Goal: Information Seeking & Learning: Learn about a topic

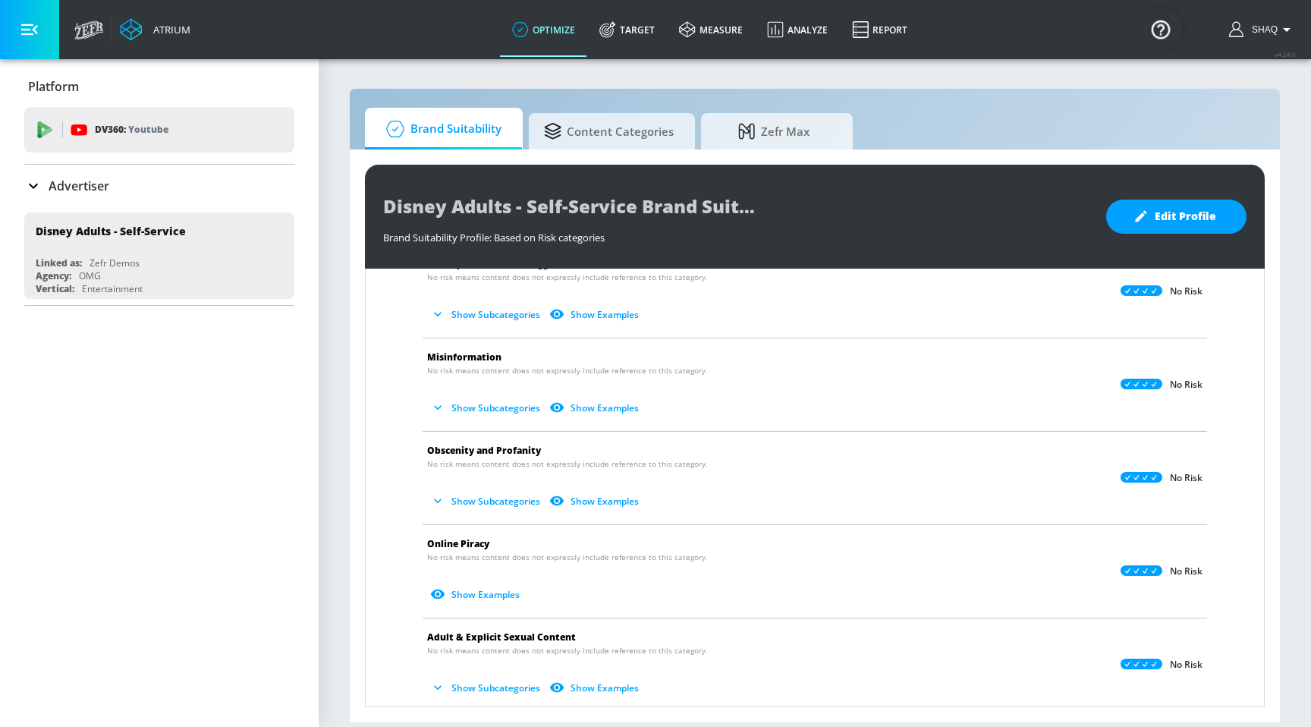
scroll to position [46, 0]
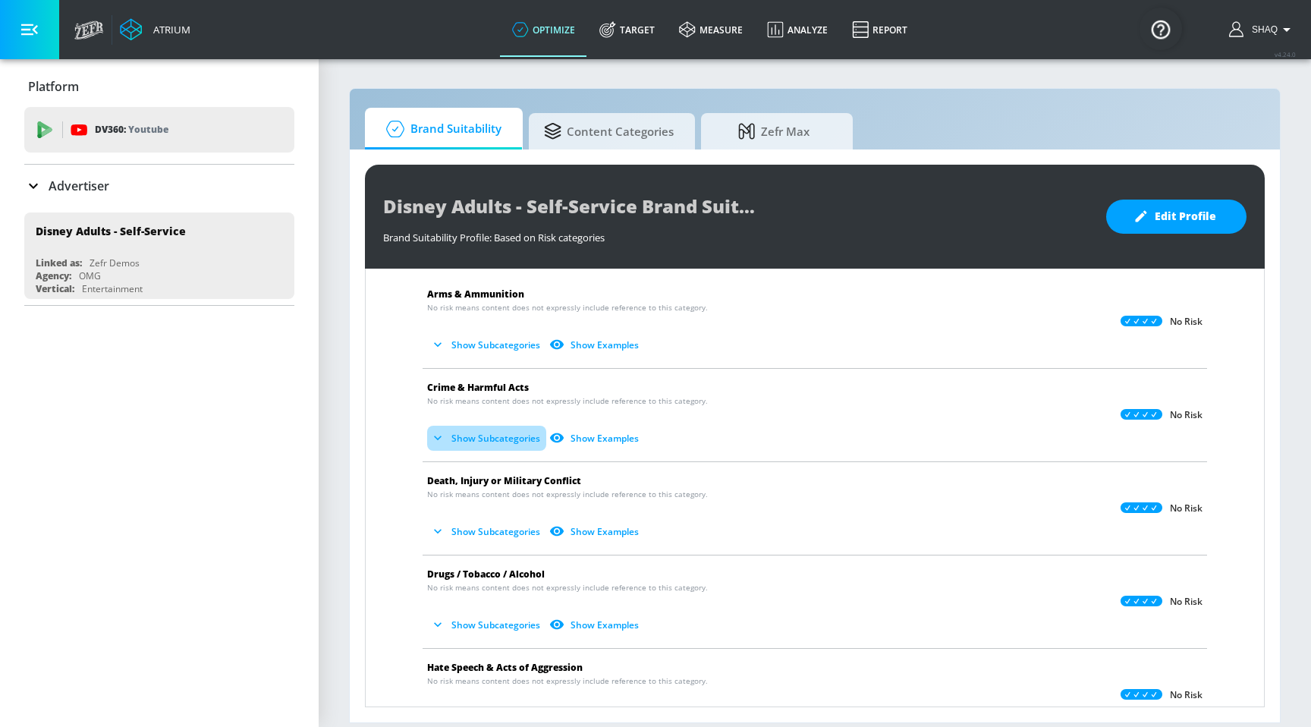
click at [463, 436] on button "Show Subcategories" at bounding box center [486, 438] width 119 height 25
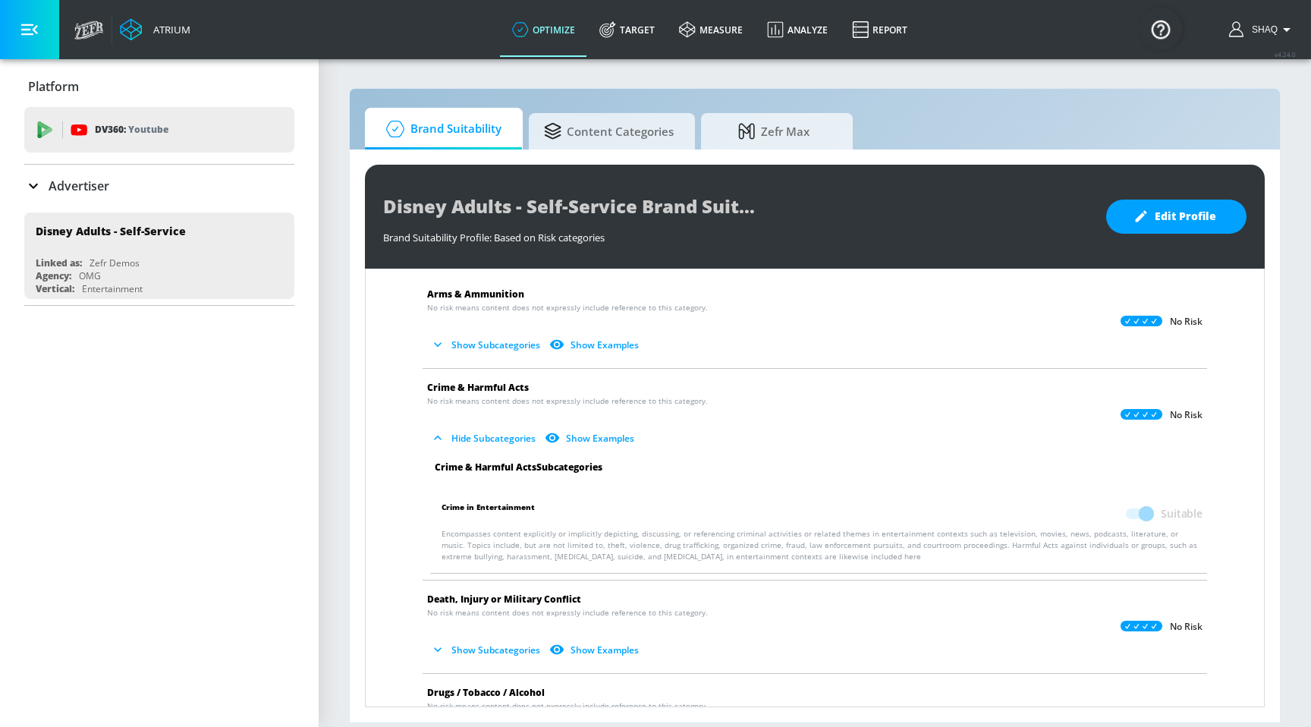
click at [463, 436] on button "Hide Subcategories" at bounding box center [484, 438] width 115 height 25
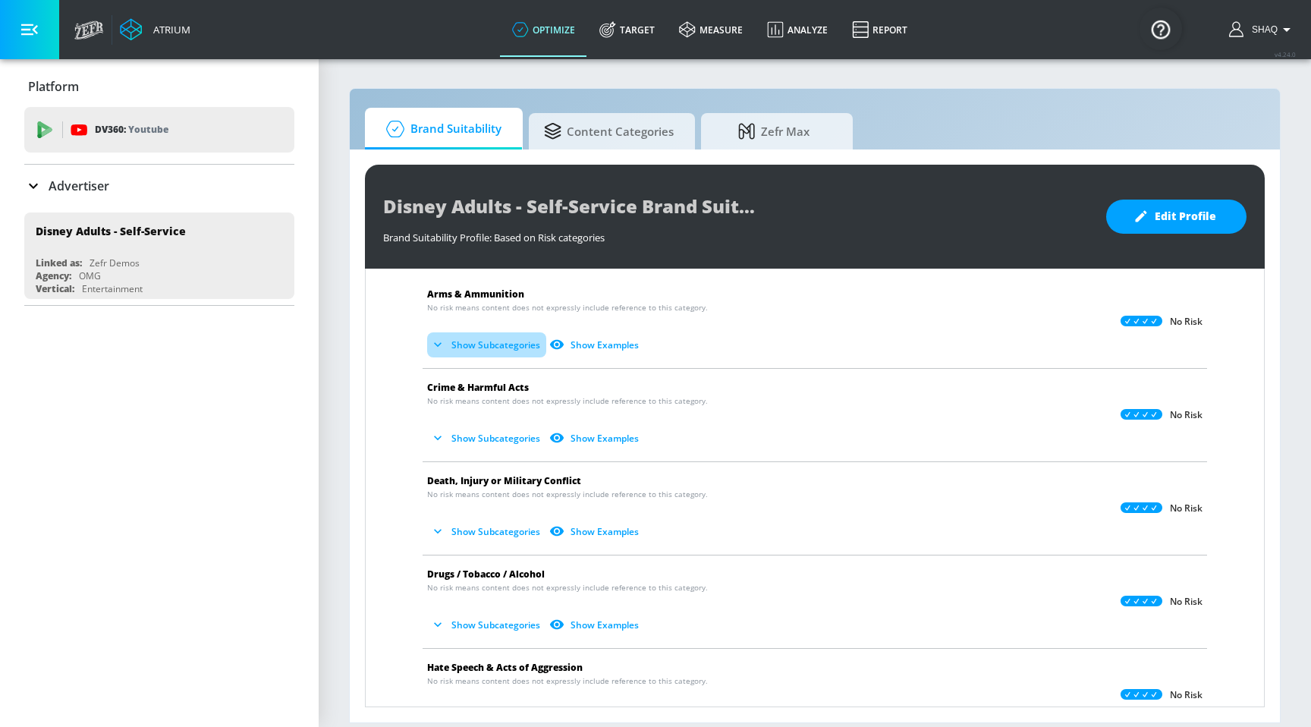
click at [468, 348] on button "Show Subcategories" at bounding box center [486, 344] width 119 height 25
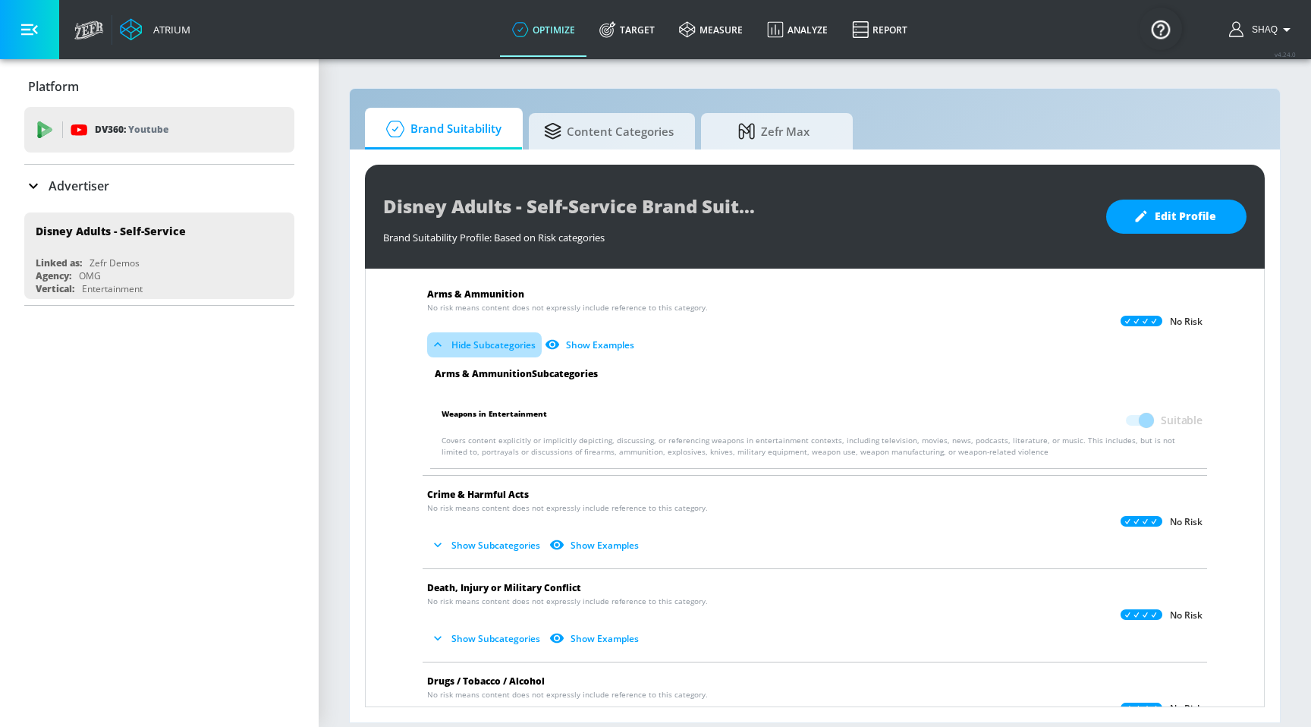
click at [468, 348] on button "Hide Subcategories" at bounding box center [484, 344] width 115 height 25
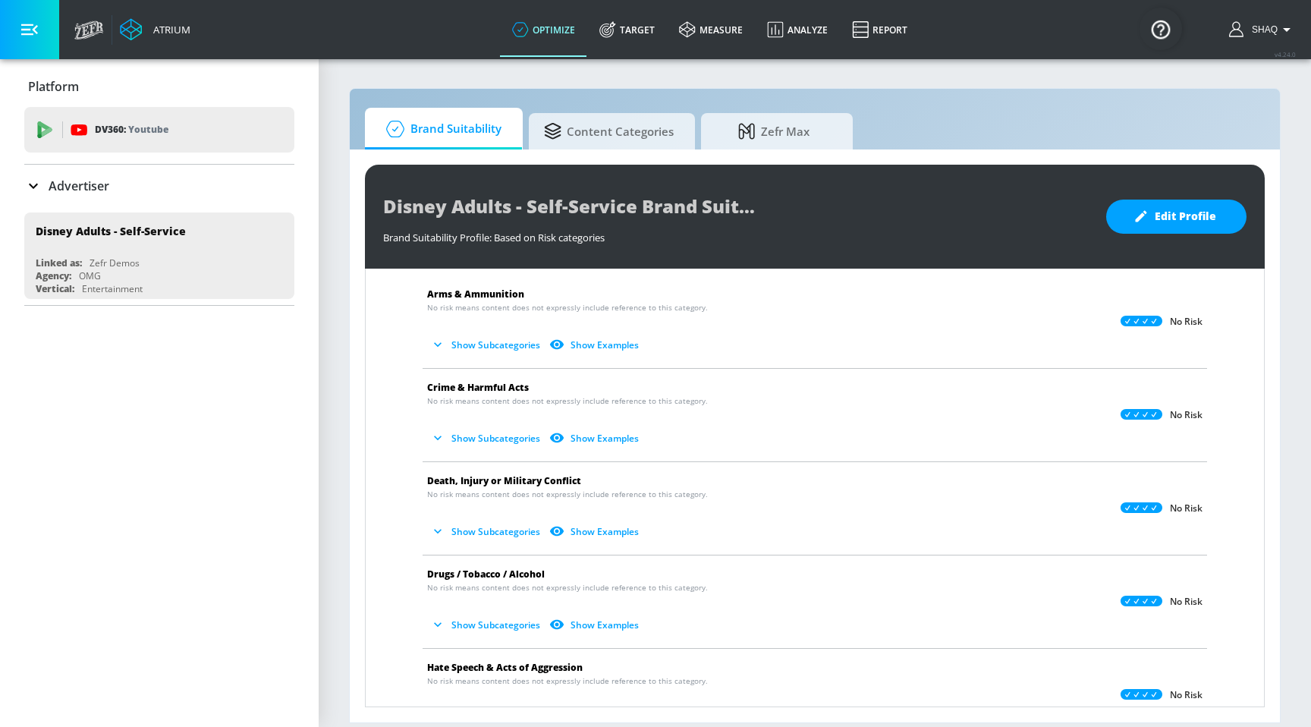
scroll to position [0, 0]
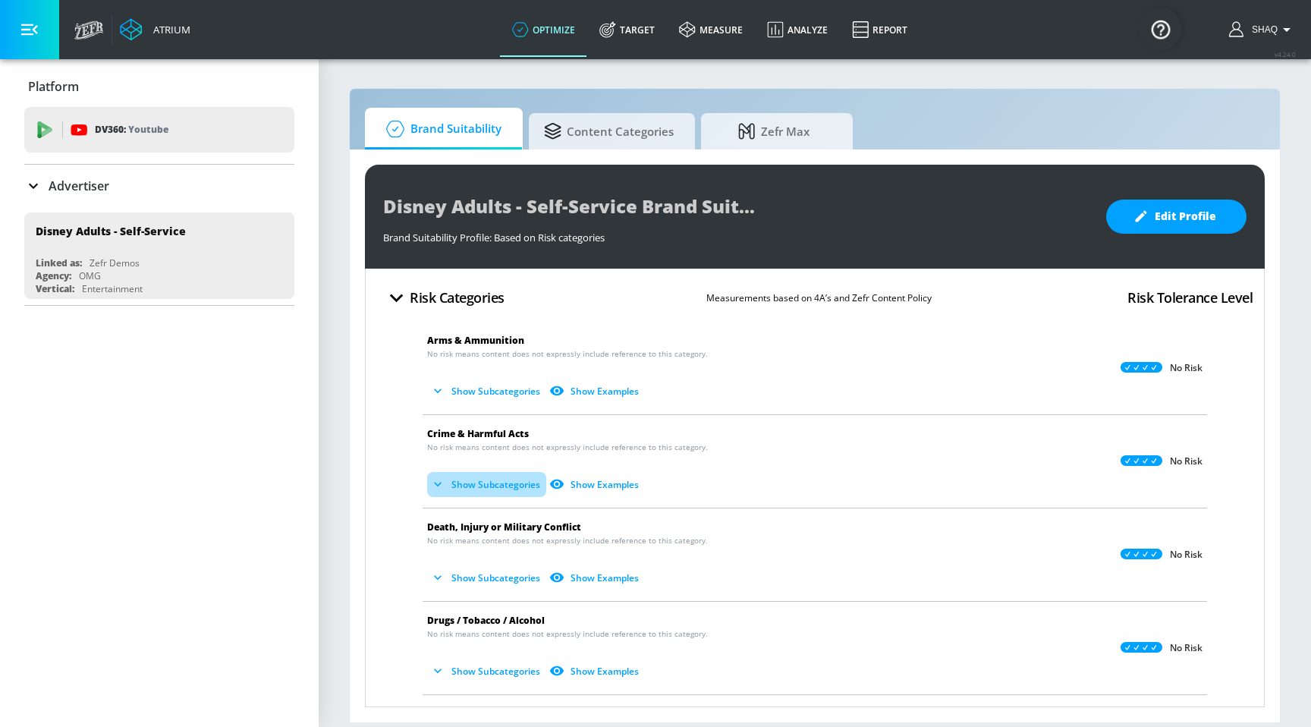
click at [494, 483] on button "Show Subcategories" at bounding box center [486, 484] width 119 height 25
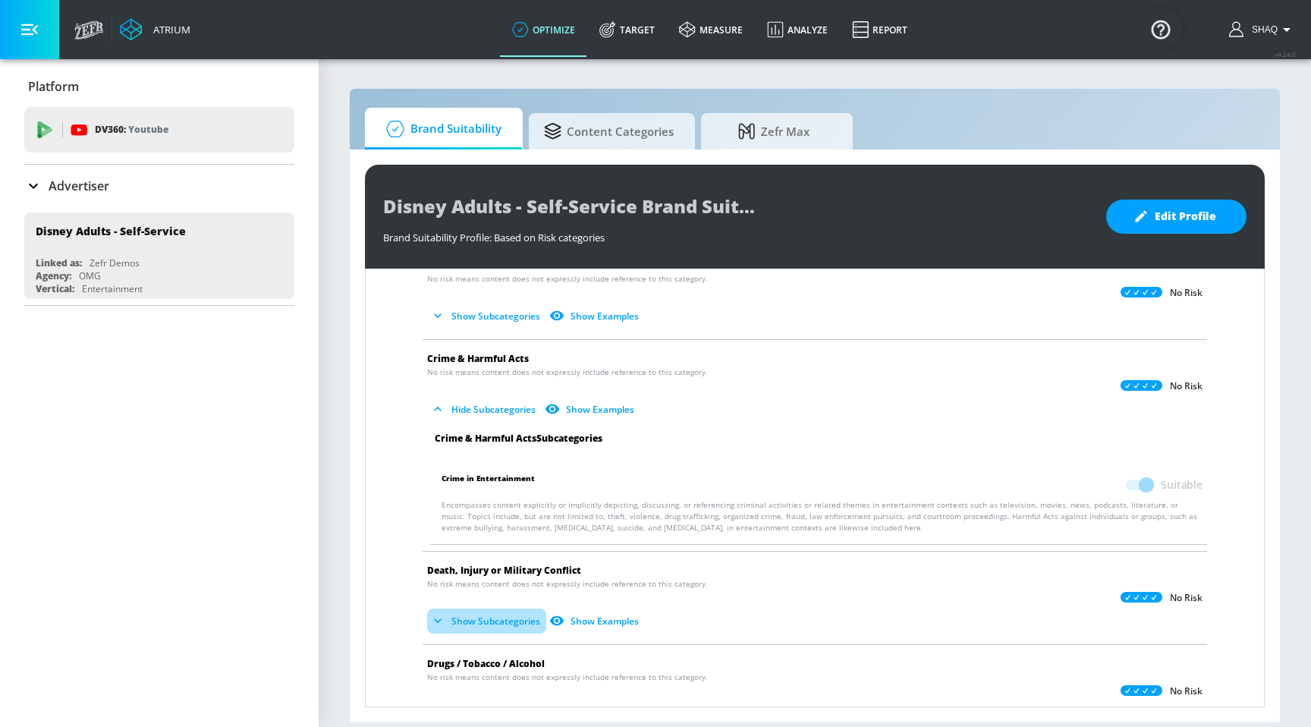
click at [502, 619] on button "Show Subcategories" at bounding box center [486, 621] width 119 height 25
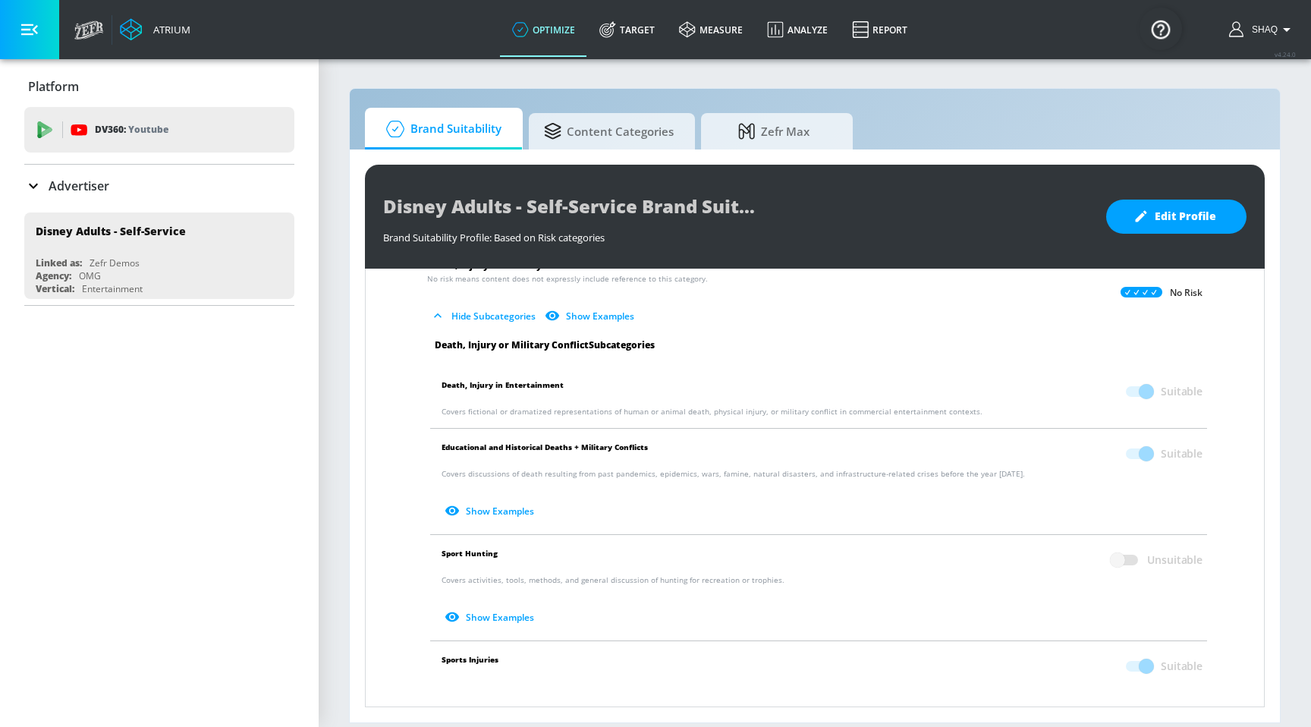
scroll to position [389, 0]
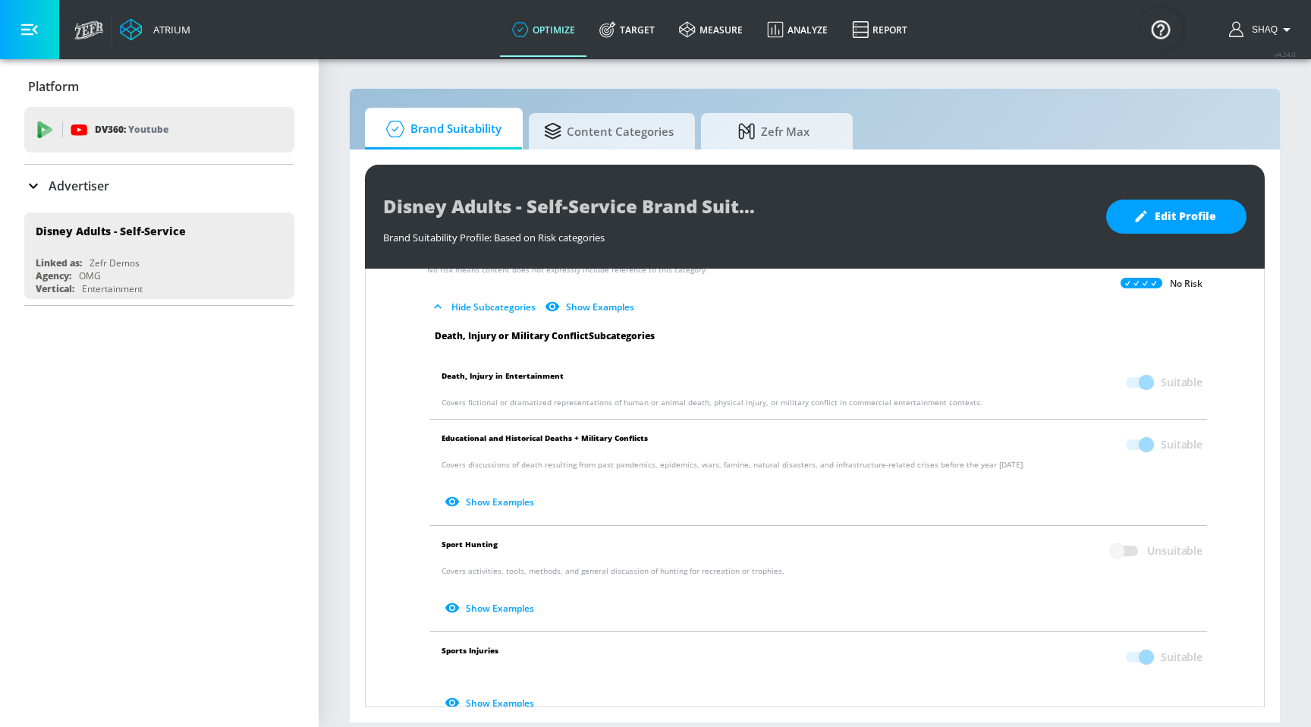
click at [458, 610] on icon "button" at bounding box center [452, 607] width 15 height 15
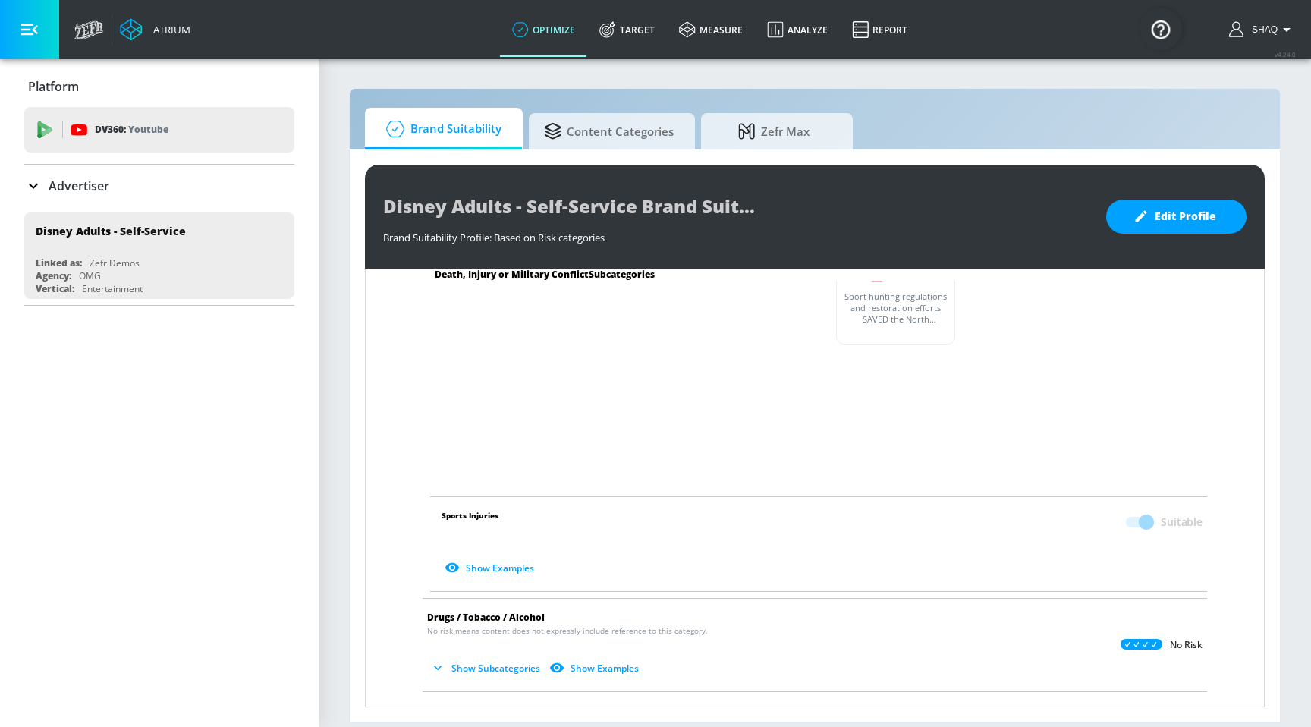
scroll to position [974, 0]
click at [499, 559] on button "Show Examples" at bounding box center [491, 565] width 99 height 25
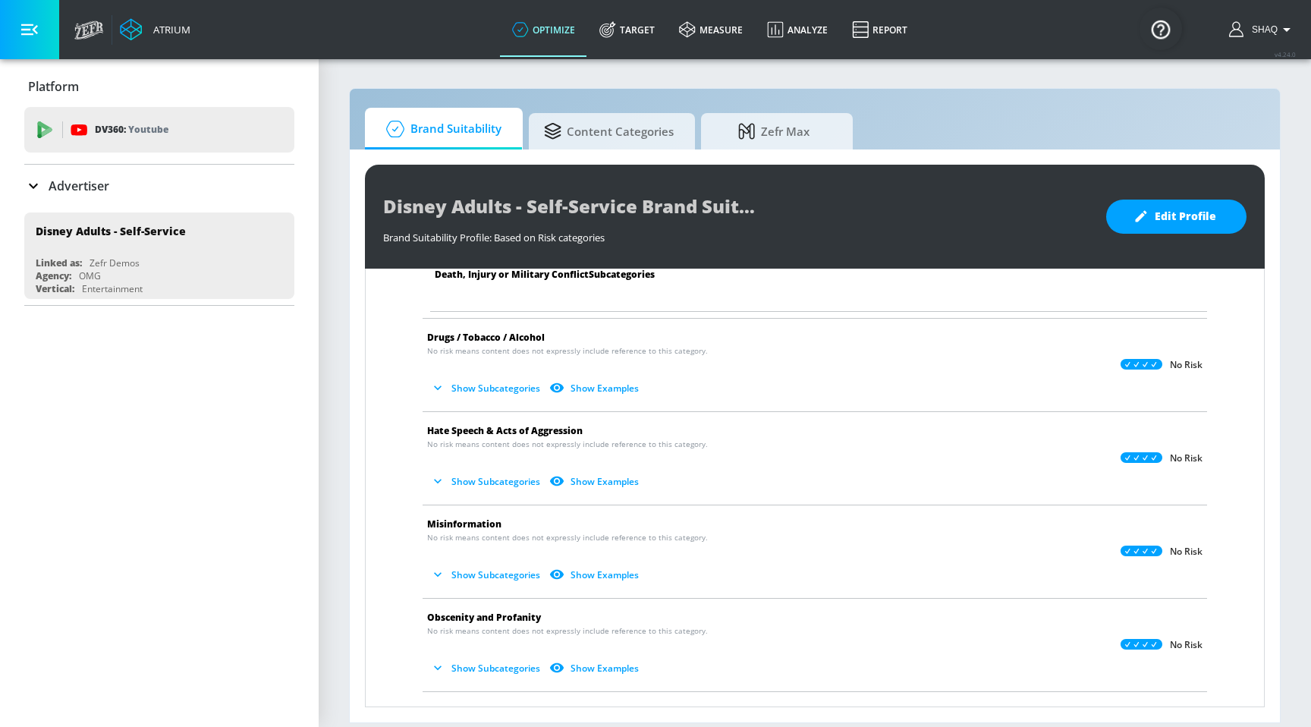
scroll to position [1646, 0]
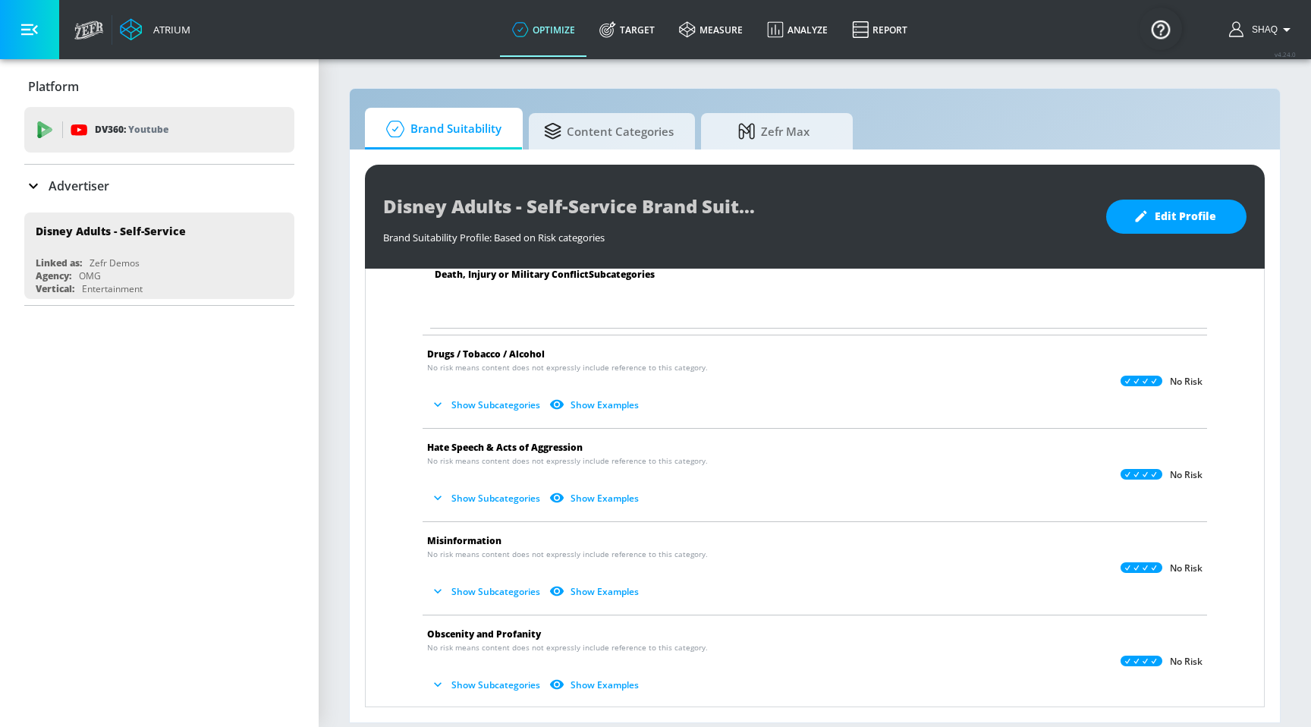
click at [526, 400] on button "Show Subcategories" at bounding box center [486, 404] width 119 height 25
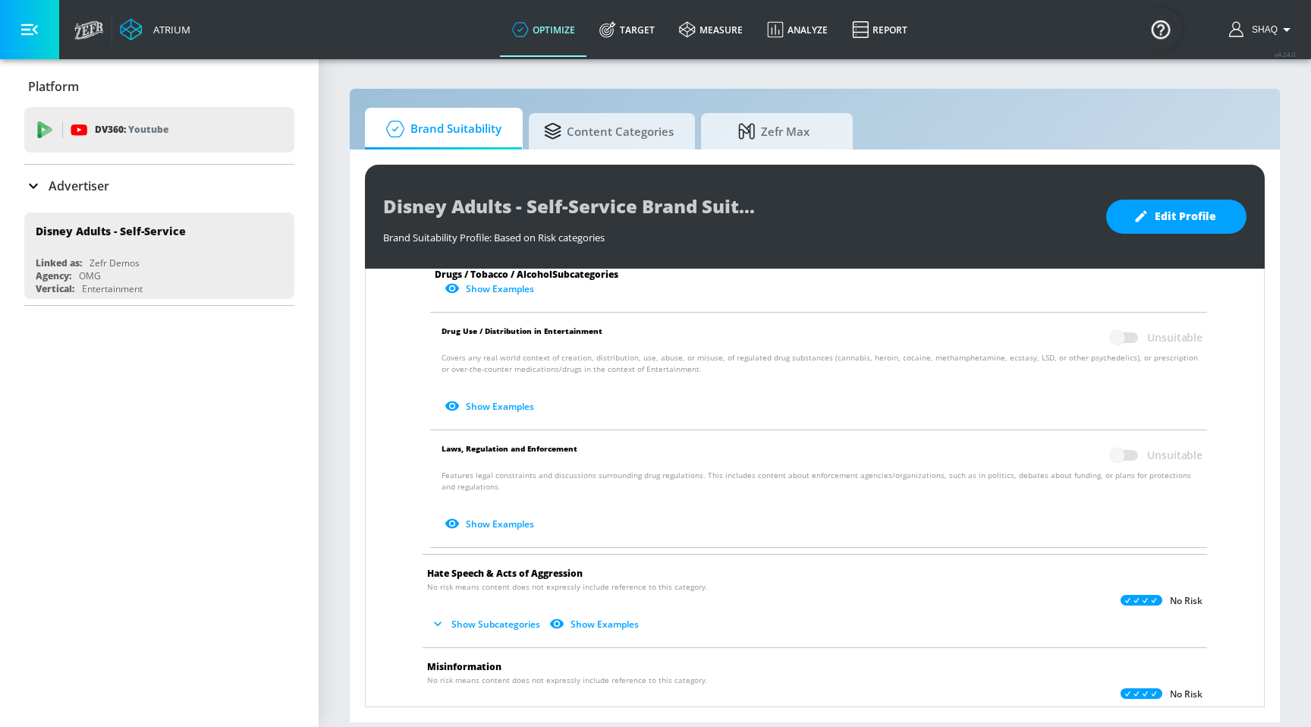
scroll to position [1914, 0]
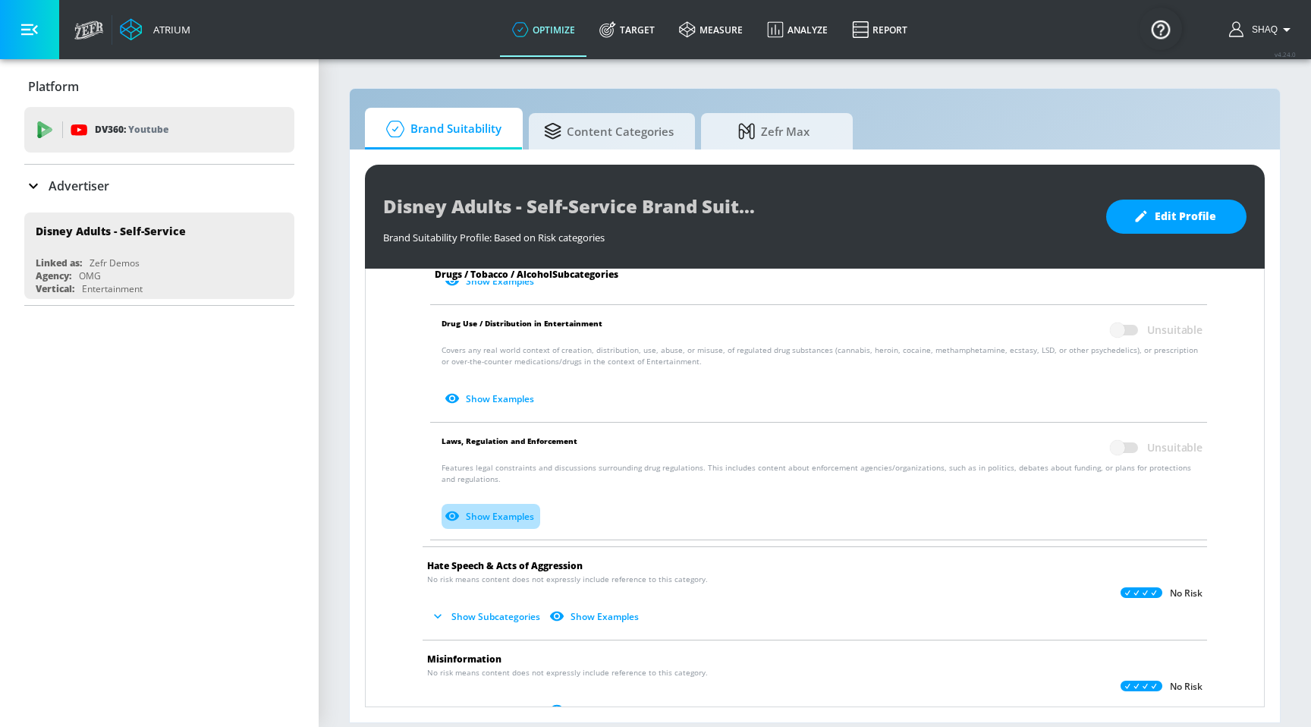
click at [496, 520] on button "Show Examples" at bounding box center [491, 516] width 99 height 25
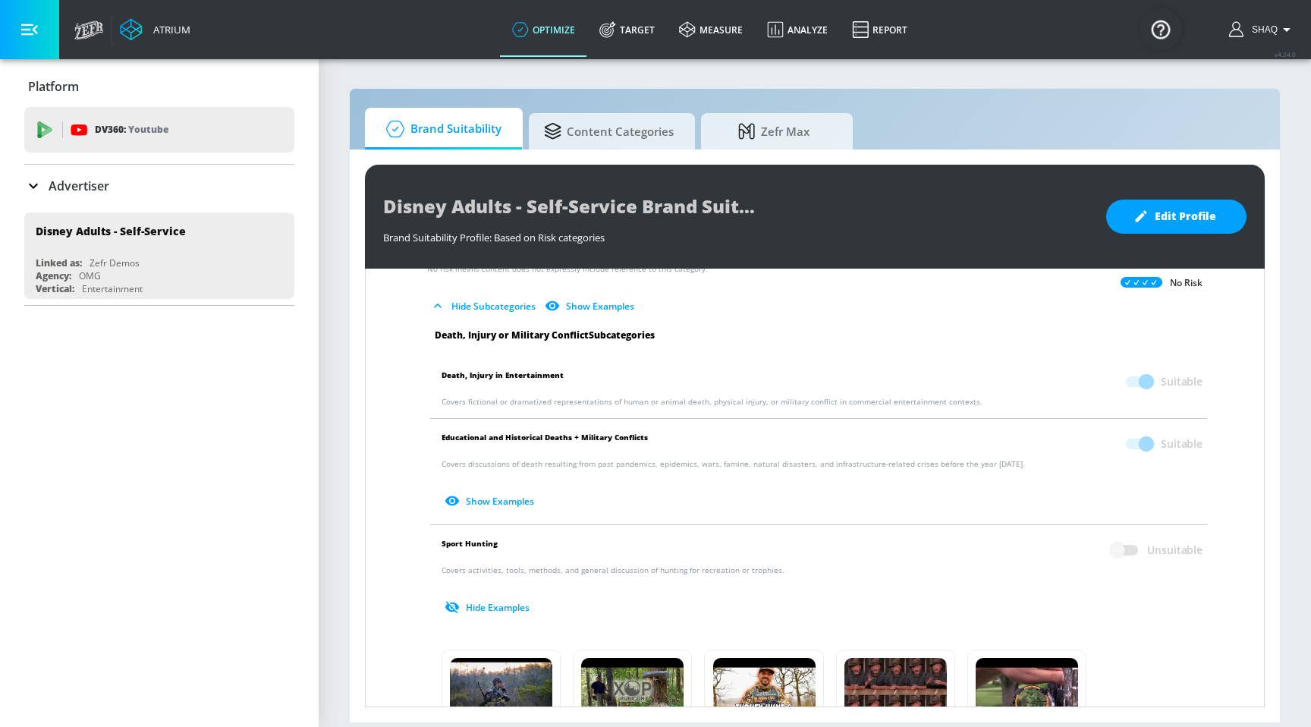
scroll to position [395, 0]
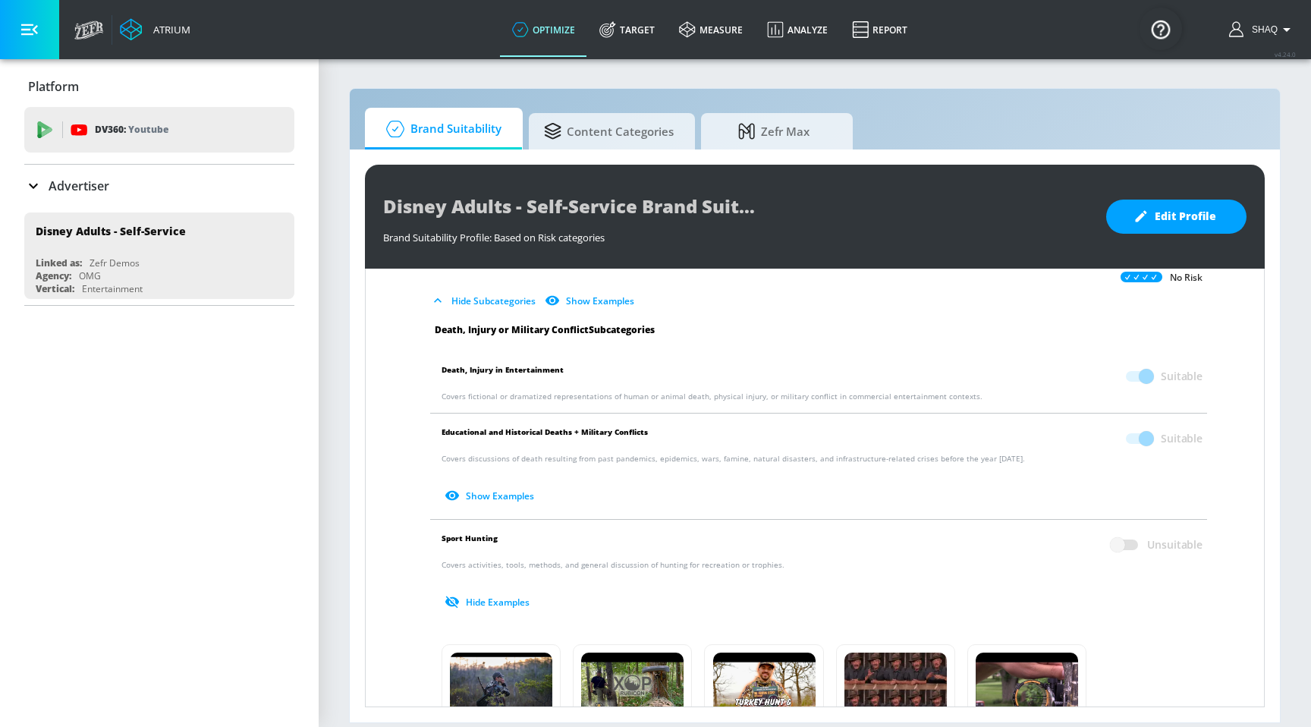
click at [439, 297] on icon "button" at bounding box center [437, 300] width 15 height 15
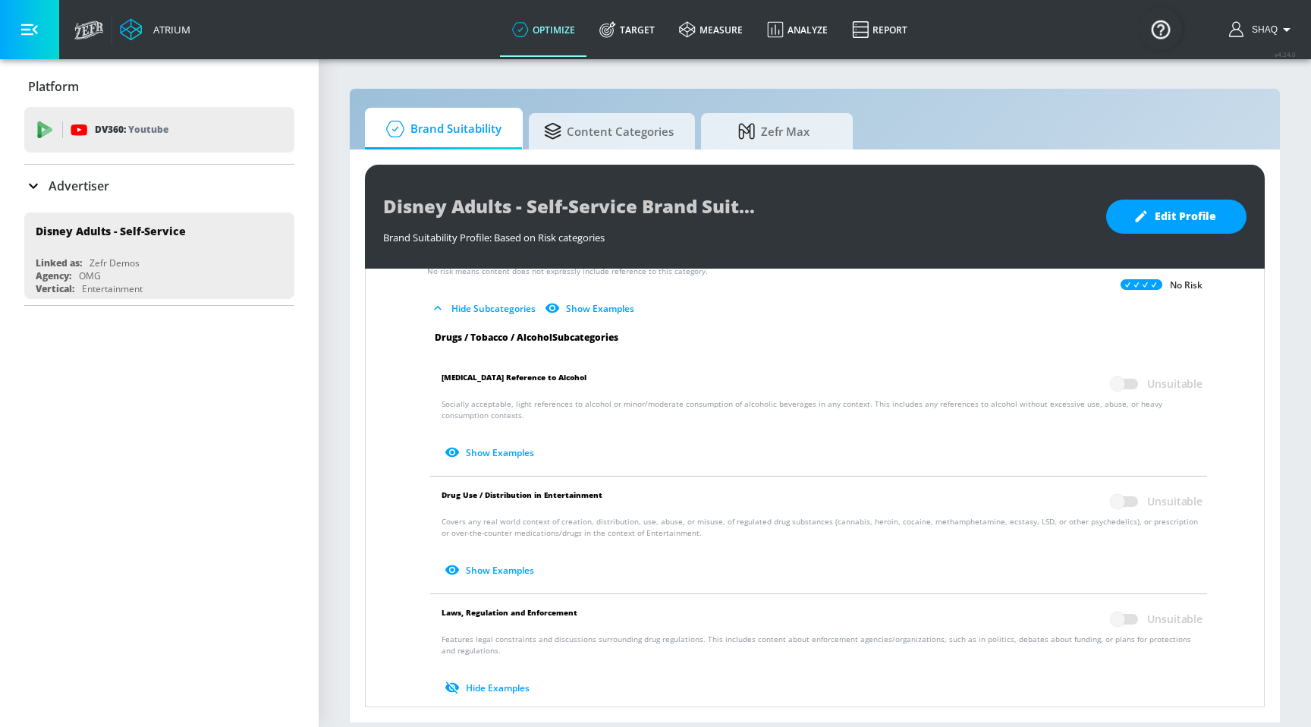
scroll to position [395, 0]
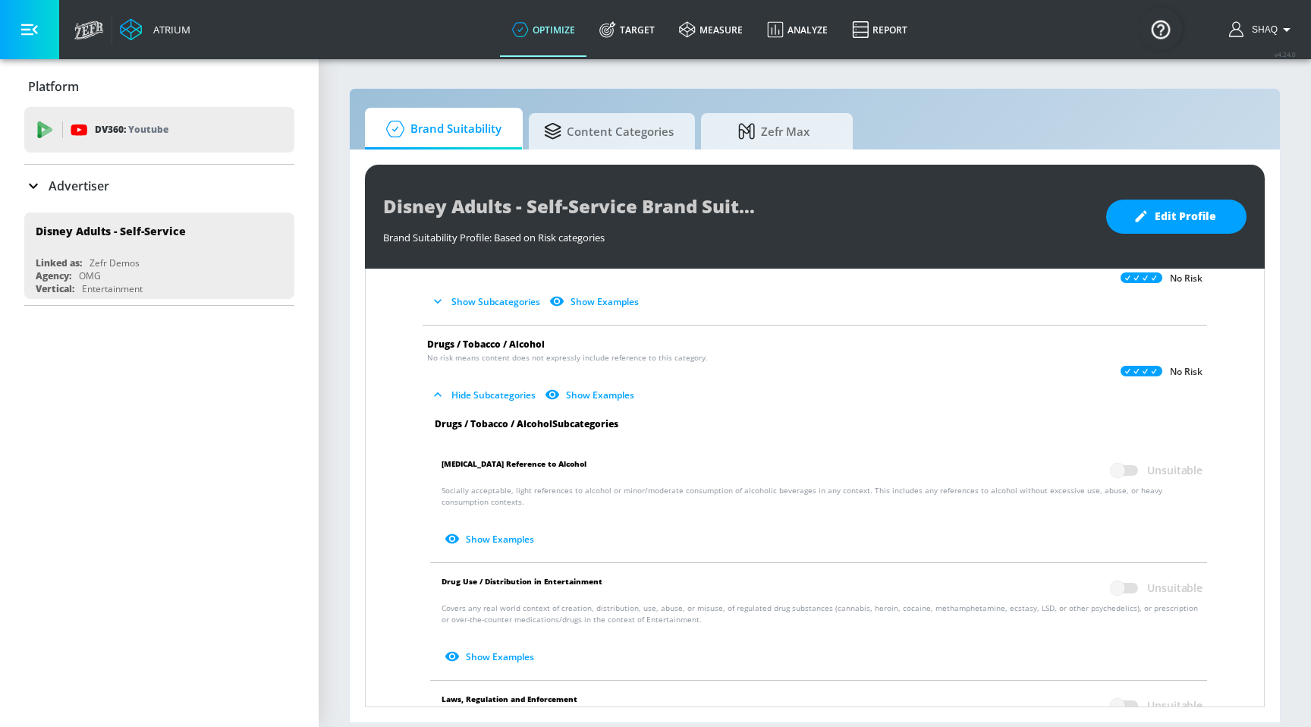
click at [437, 394] on icon "button" at bounding box center [437, 394] width 15 height 15
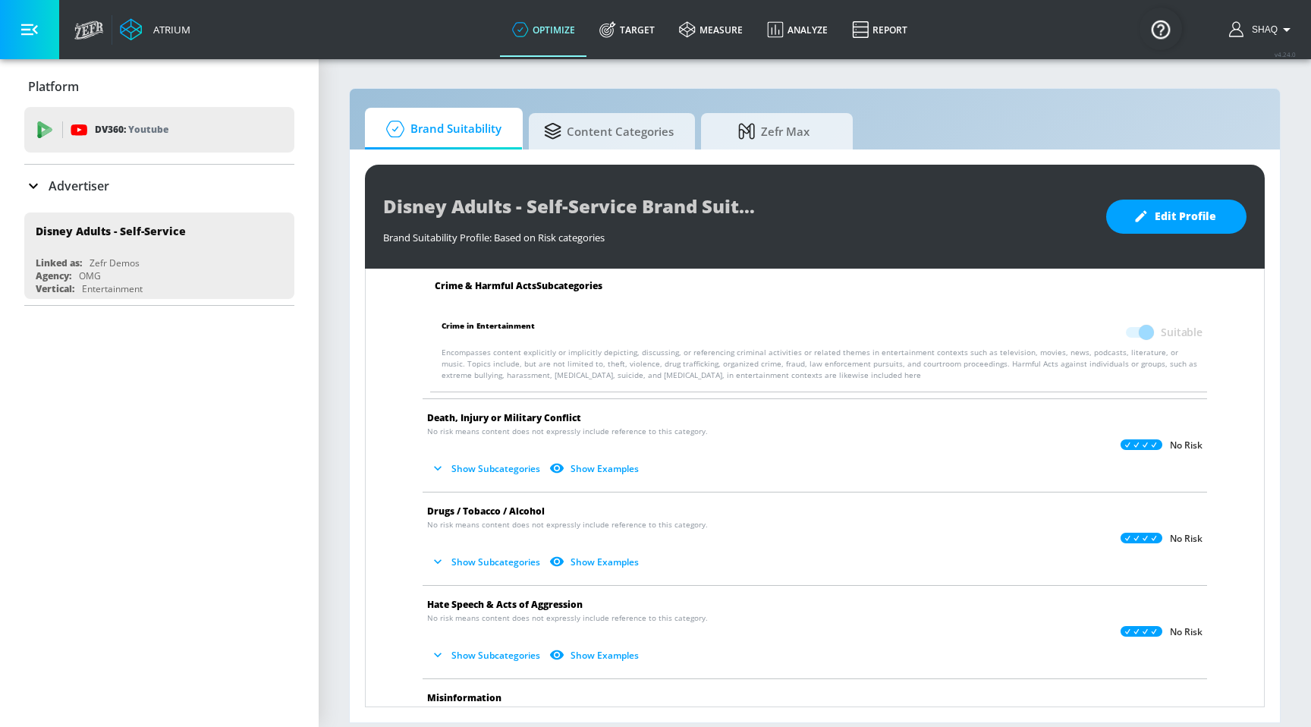
scroll to position [0, 0]
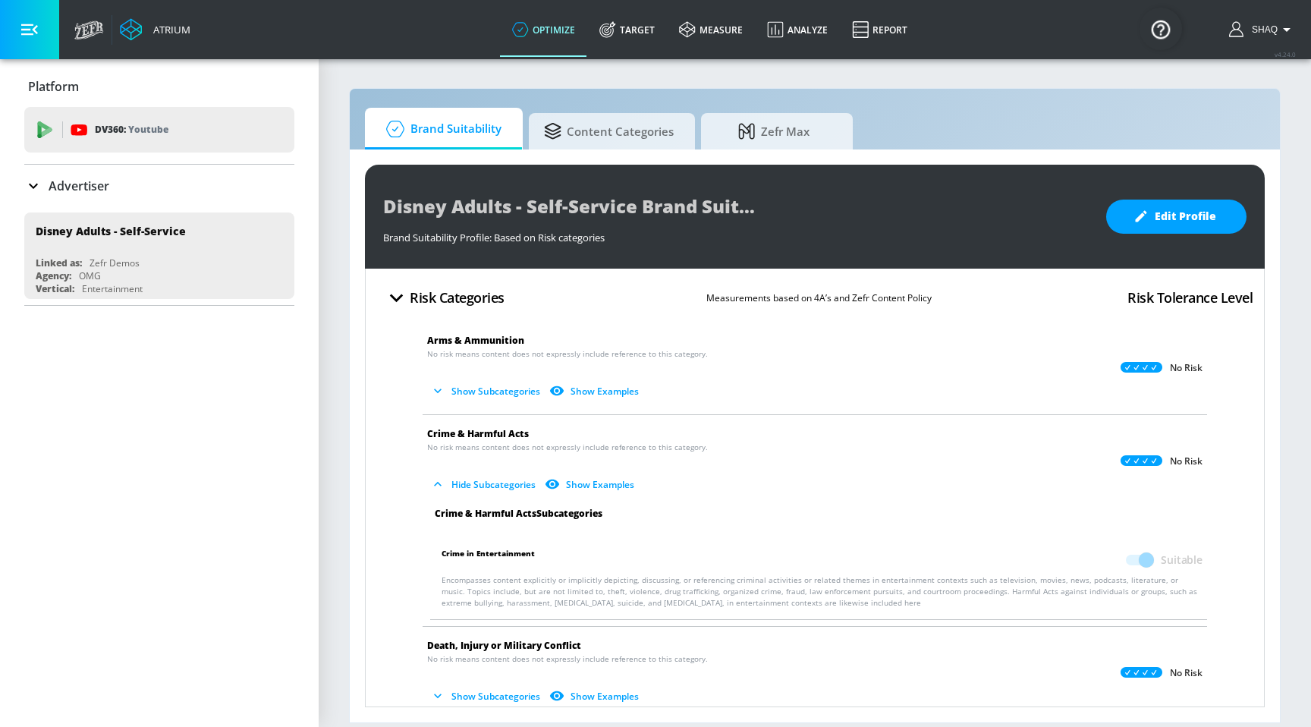
click at [402, 300] on icon "button" at bounding box center [396, 298] width 27 height 27
